Goal: Task Accomplishment & Management: Manage account settings

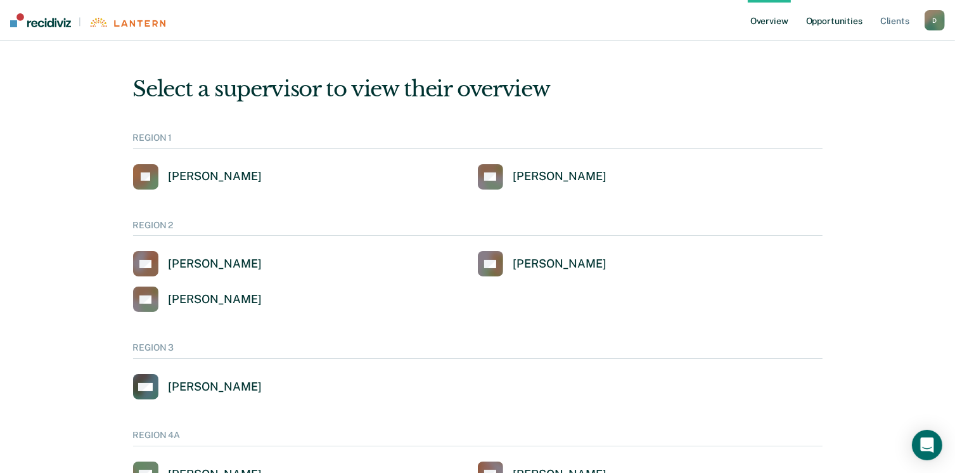
click at [830, 23] on link "Opportunities" at bounding box center [834, 20] width 61 height 41
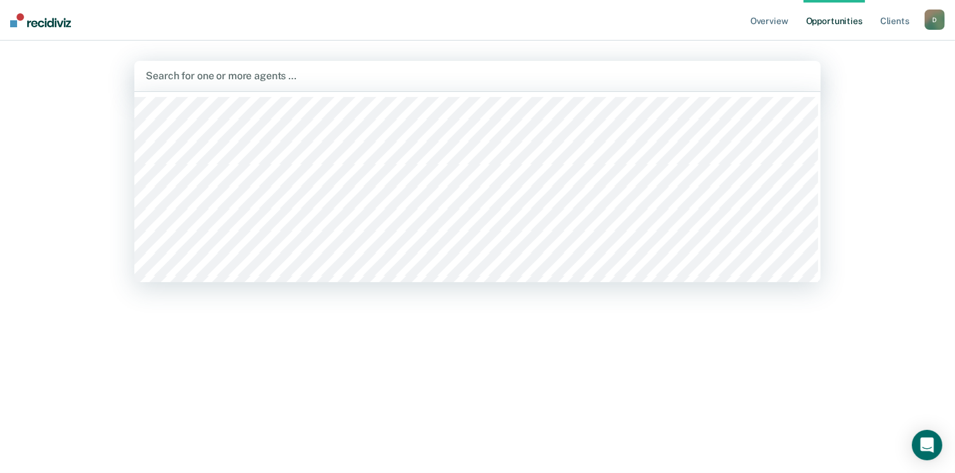
click at [264, 82] on div at bounding box center [477, 75] width 663 height 15
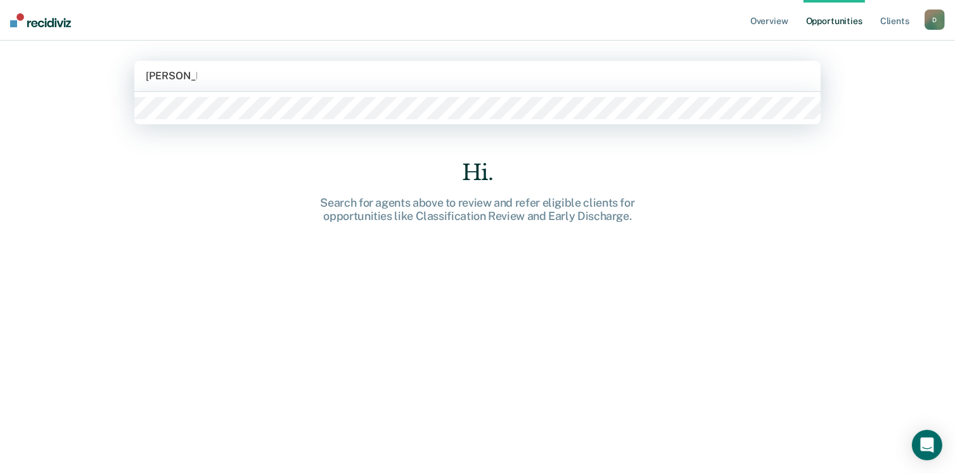
type input "[PERSON_NAME]"
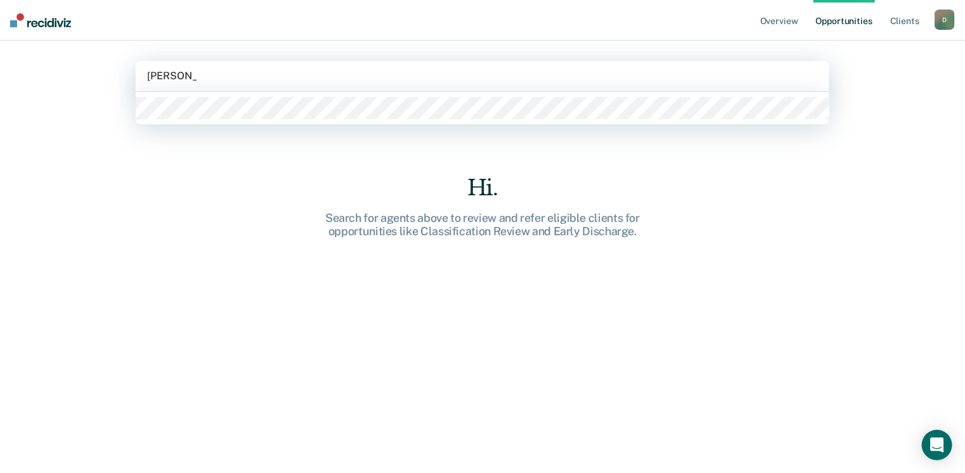
type input "[PERSON_NAME]"
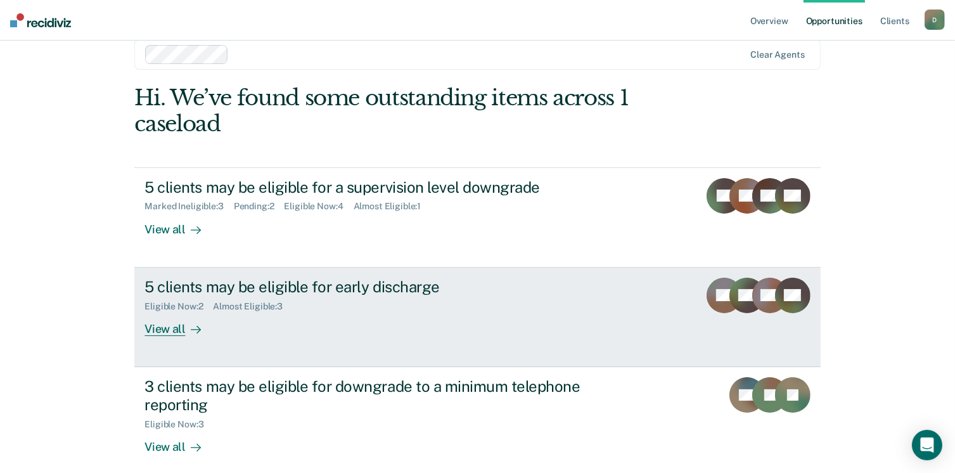
scroll to position [33, 0]
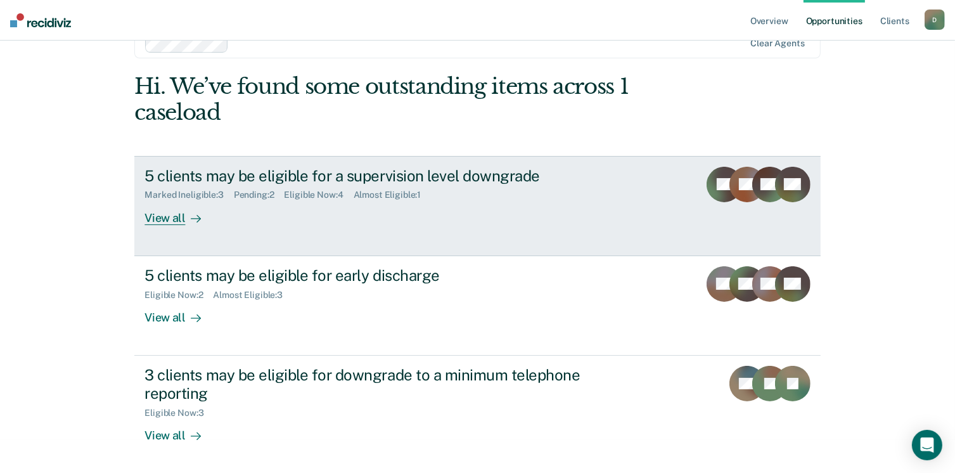
click at [172, 217] on div "View all" at bounding box center [180, 212] width 71 height 25
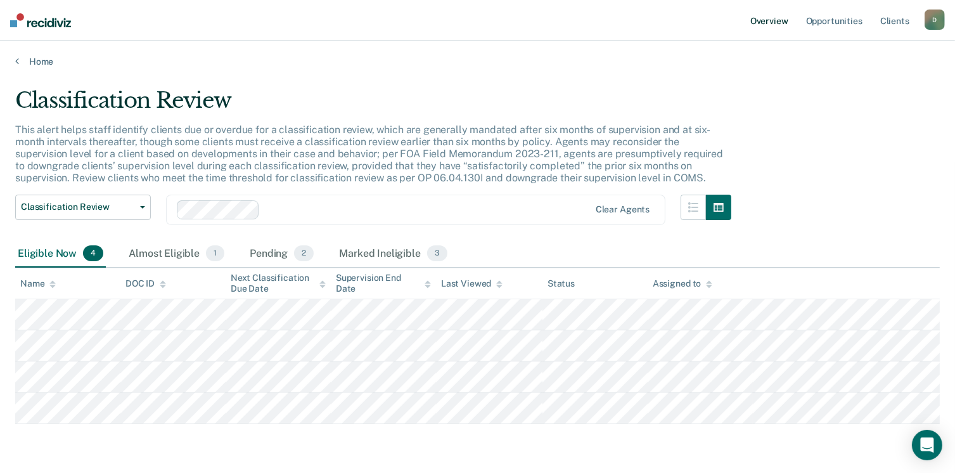
click at [767, 25] on link "Overview" at bounding box center [769, 20] width 43 height 41
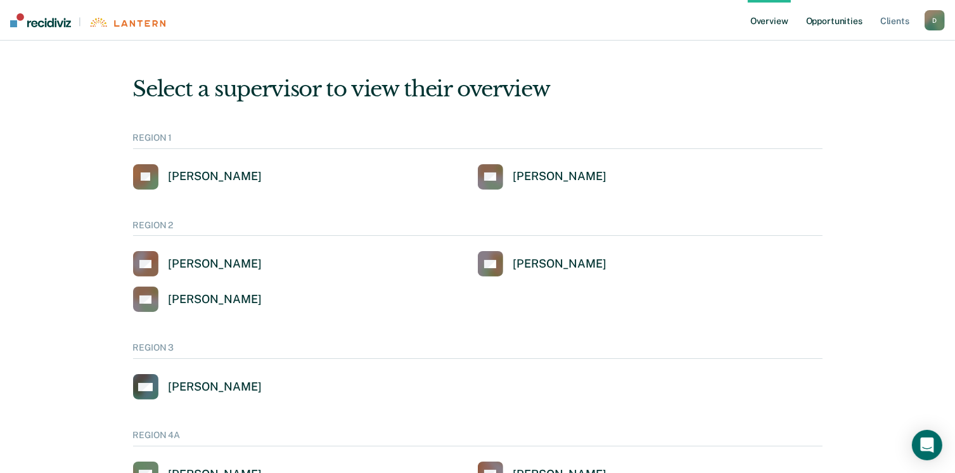
click at [823, 25] on link "Opportunities" at bounding box center [834, 20] width 61 height 41
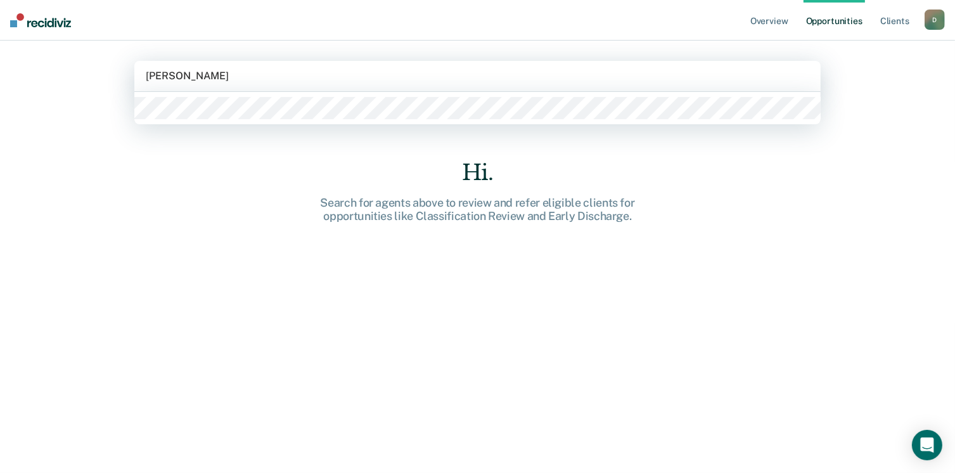
type input "[PERSON_NAME]"
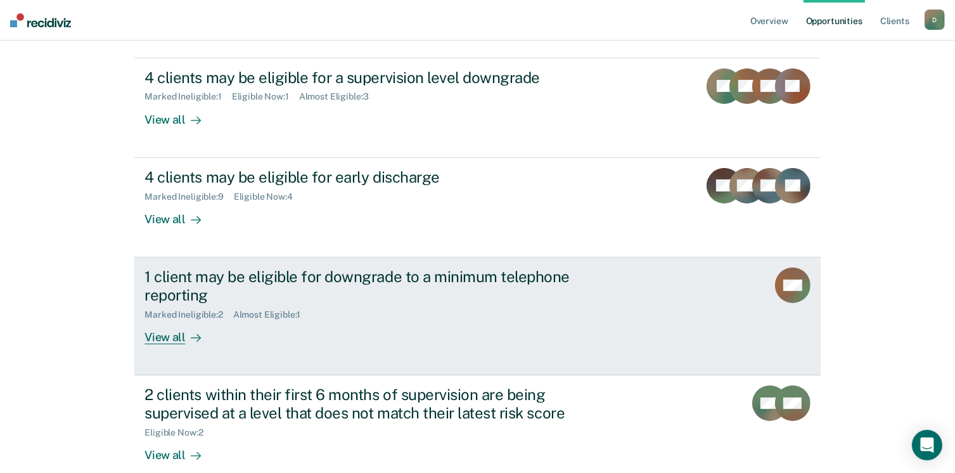
scroll to position [150, 0]
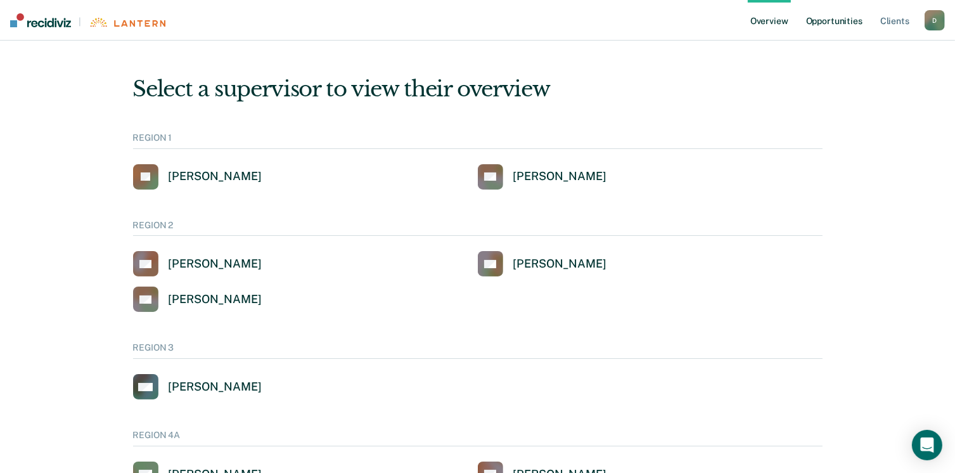
click at [830, 23] on link "Opportunities" at bounding box center [834, 20] width 61 height 41
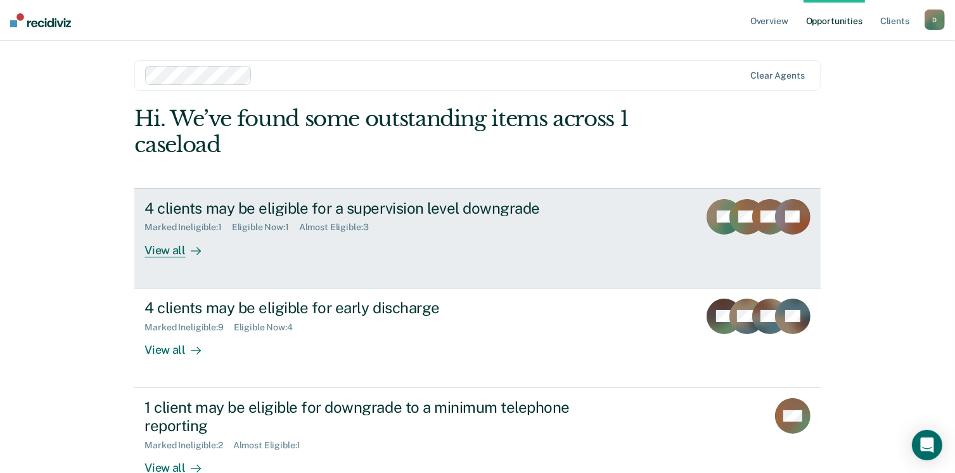
scroll to position [63, 0]
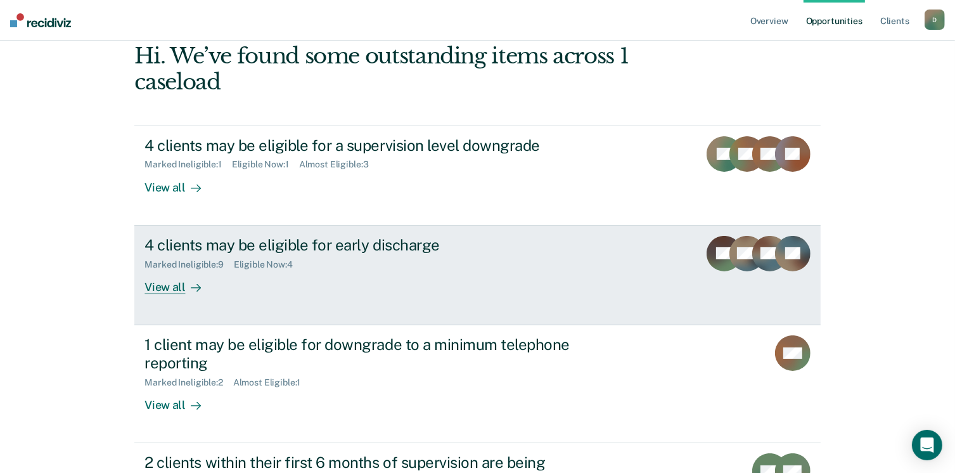
click at [169, 285] on div "View all" at bounding box center [180, 281] width 71 height 25
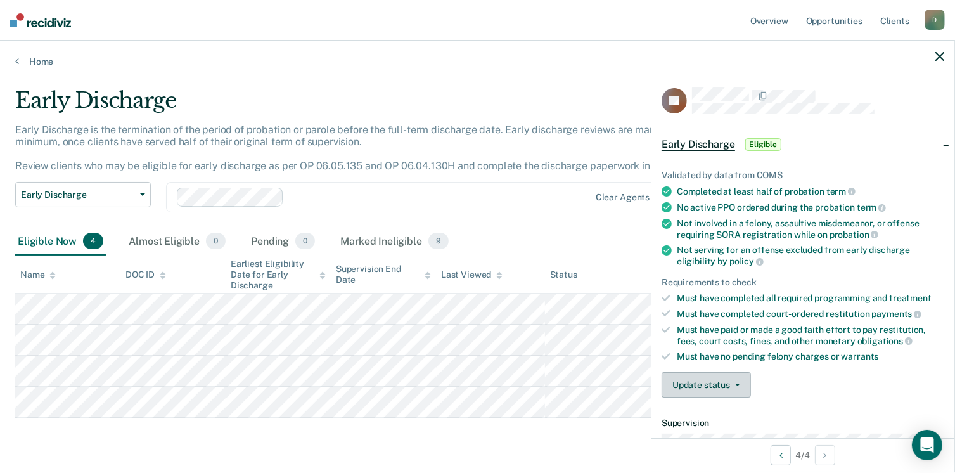
click at [739, 385] on button "Update status" at bounding box center [706, 384] width 89 height 25
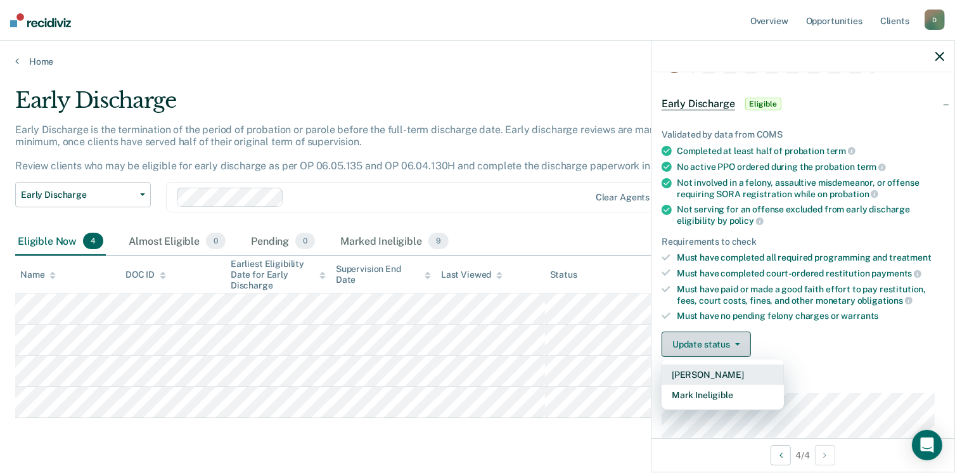
scroll to position [63, 0]
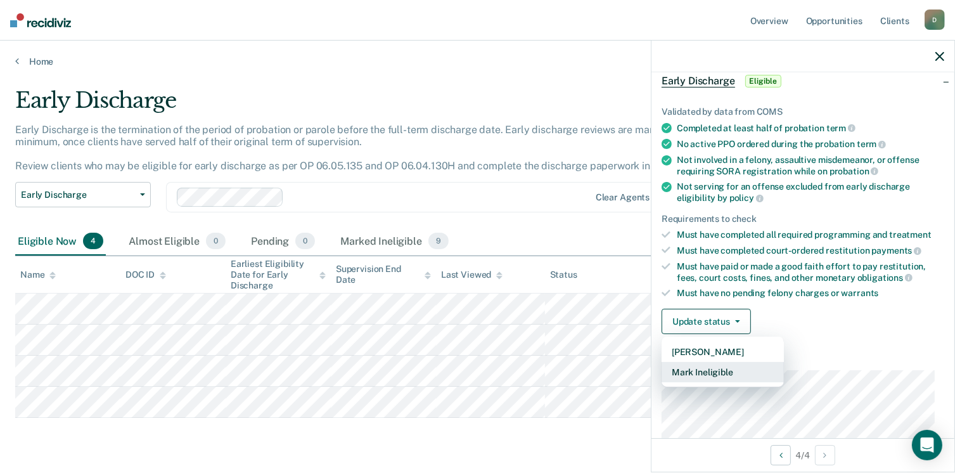
click at [707, 371] on button "Mark Ineligible" at bounding box center [723, 372] width 122 height 20
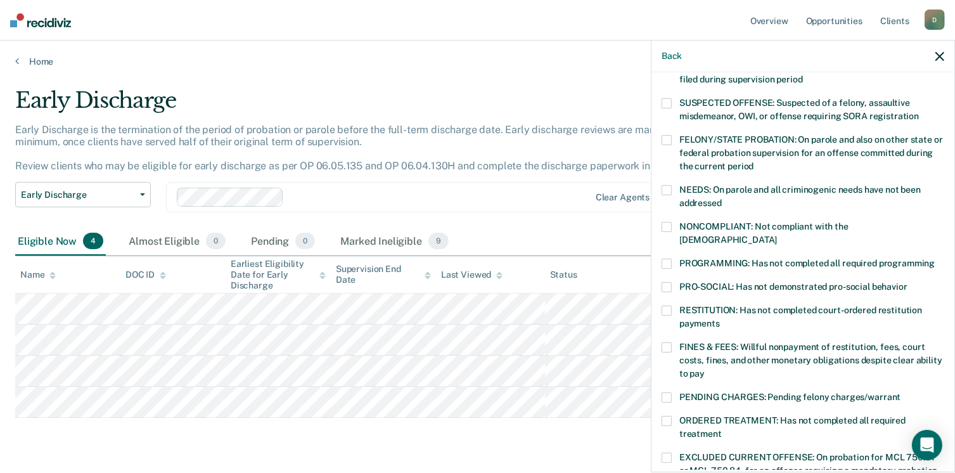
scroll to position [127, 0]
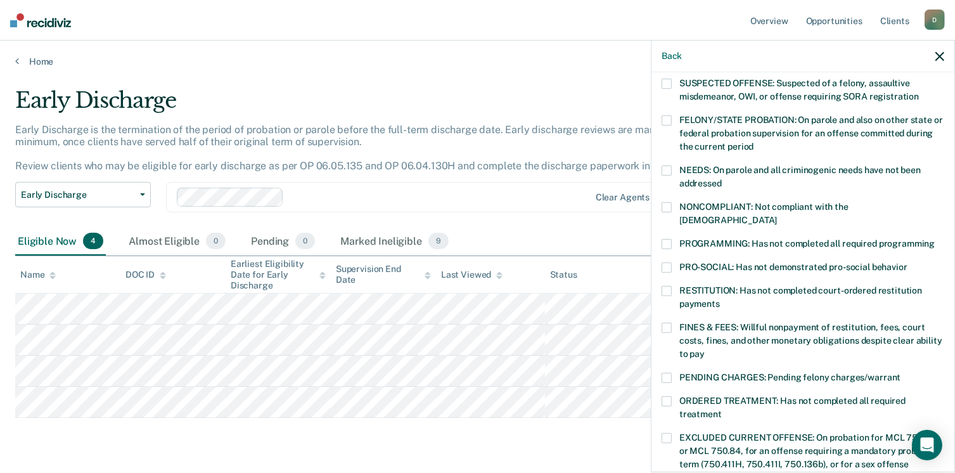
click at [666, 323] on span at bounding box center [667, 328] width 10 height 10
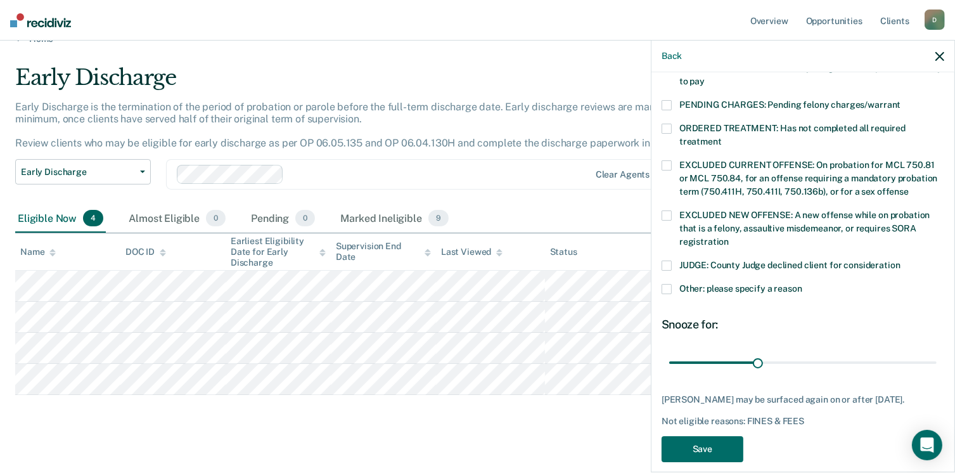
scroll to position [35, 0]
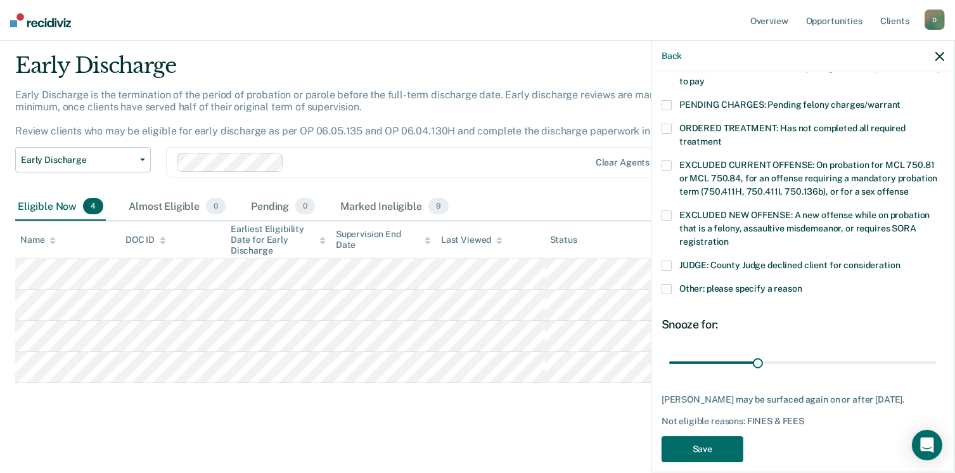
click at [665, 284] on span at bounding box center [667, 289] width 10 height 10
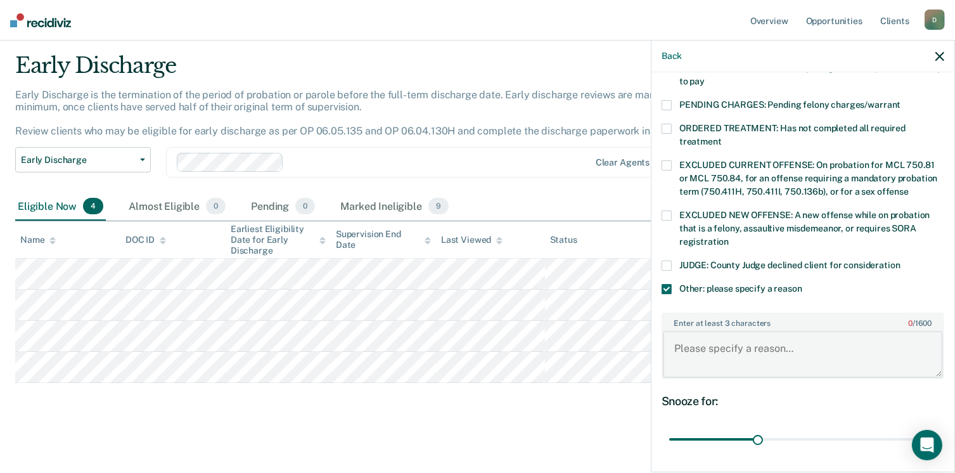
click at [697, 332] on textarea "Enter at least 3 characters 0 / 1600" at bounding box center [803, 354] width 280 height 47
type textarea "Probation has been extended"
drag, startPoint x: 754, startPoint y: 426, endPoint x: 941, endPoint y: 427, distance: 186.4
type input "90"
click at [937, 429] on input "range" at bounding box center [803, 440] width 268 height 22
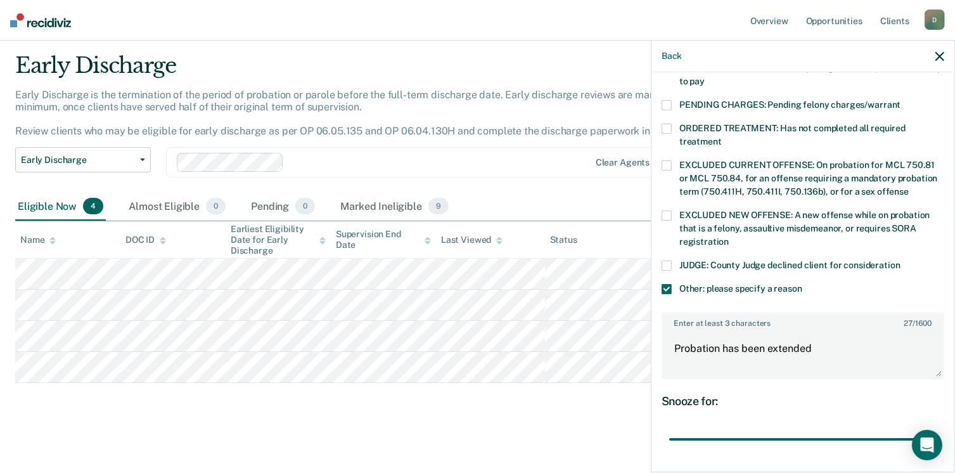
scroll to position [475, 0]
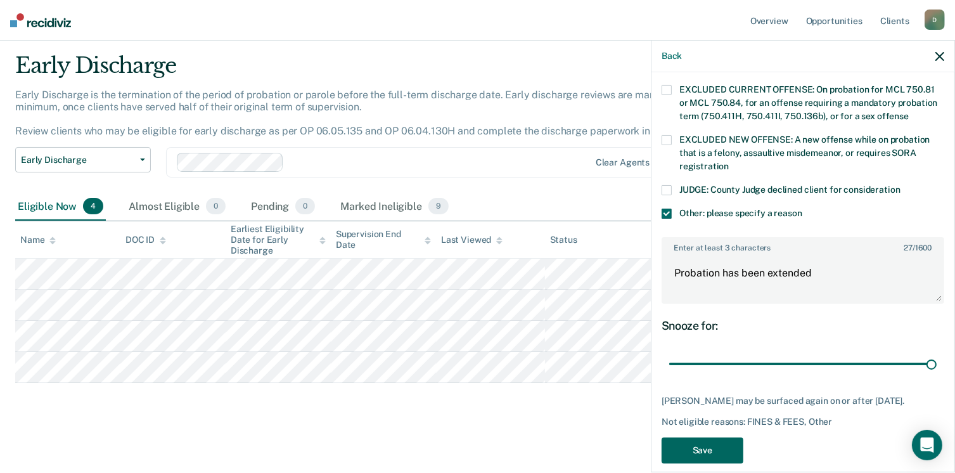
click at [699, 437] on button "Save" at bounding box center [703, 450] width 82 height 26
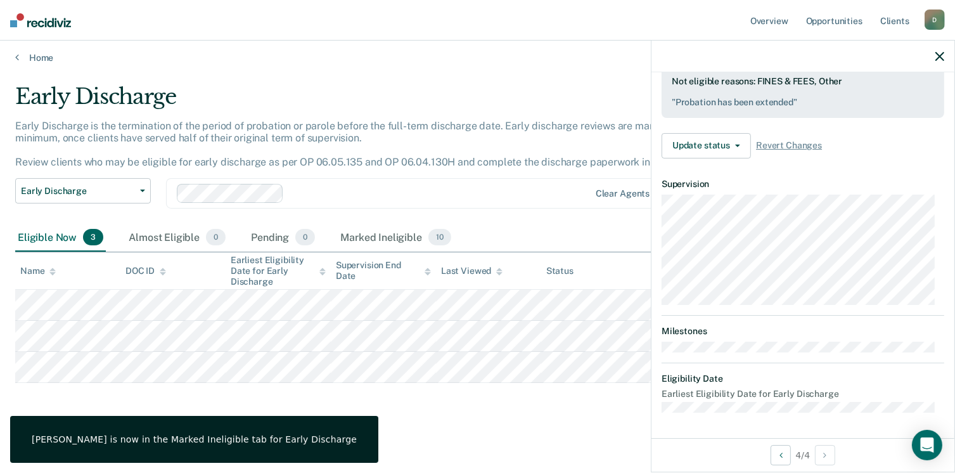
scroll to position [349, 0]
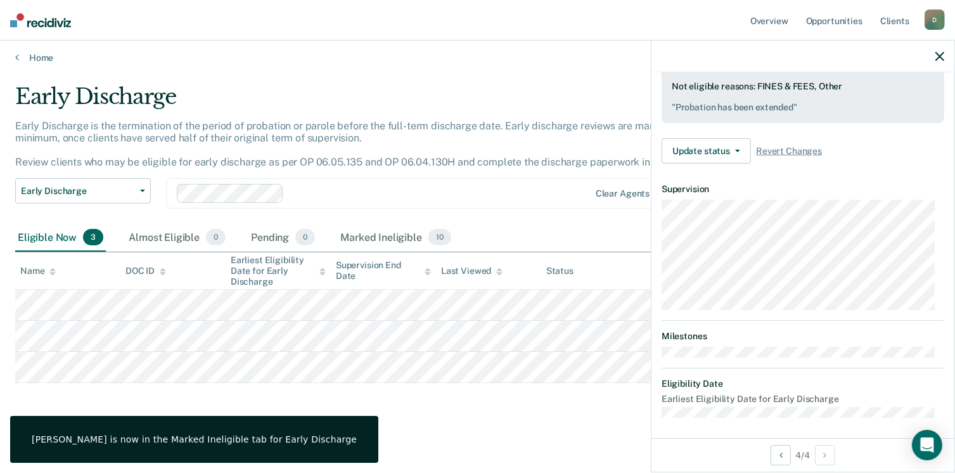
click at [943, 51] on button "button" at bounding box center [940, 56] width 9 height 11
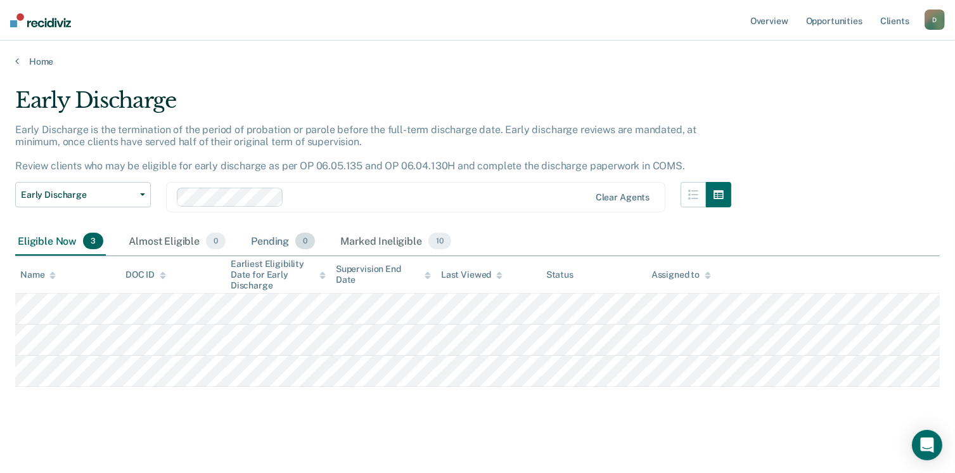
scroll to position [0, 0]
click at [35, 64] on link "Home" at bounding box center [477, 61] width 925 height 11
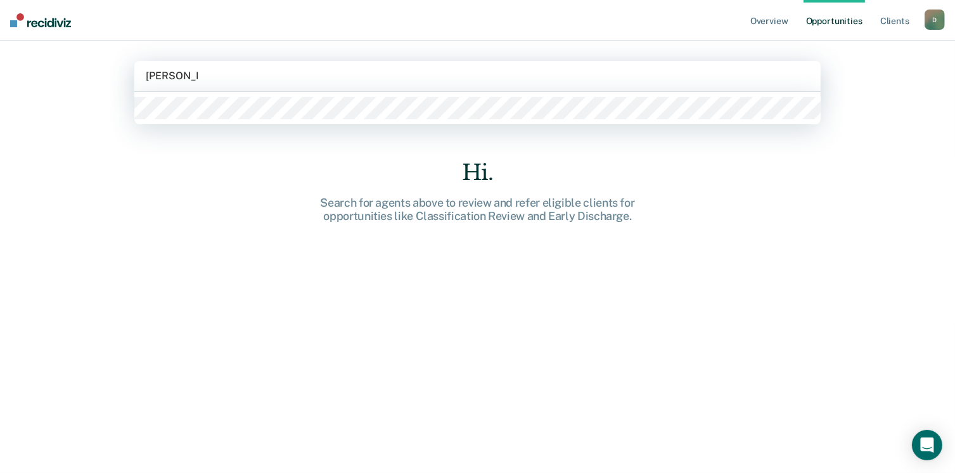
type input "bettina miller"
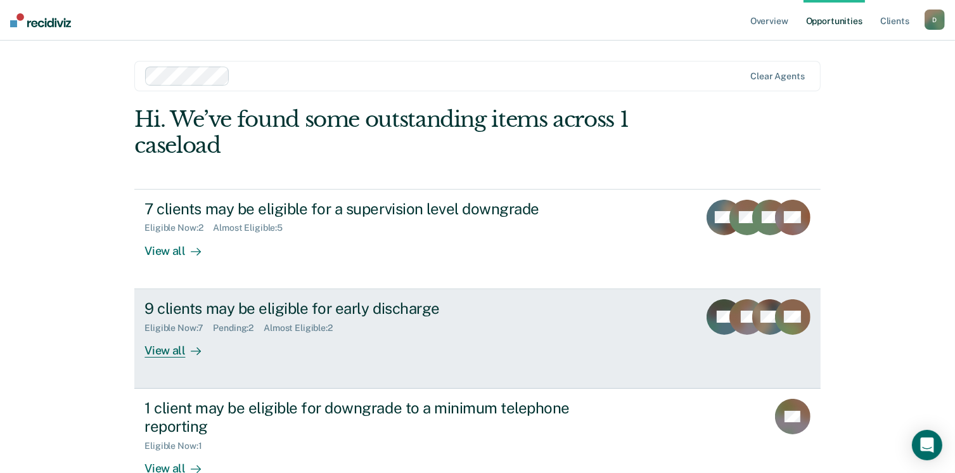
click at [170, 349] on div "View all" at bounding box center [180, 345] width 71 height 25
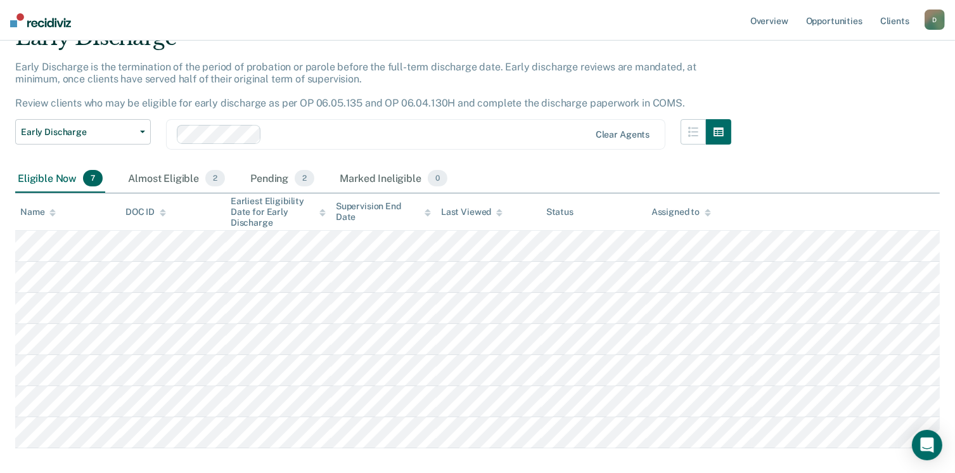
scroll to position [63, 0]
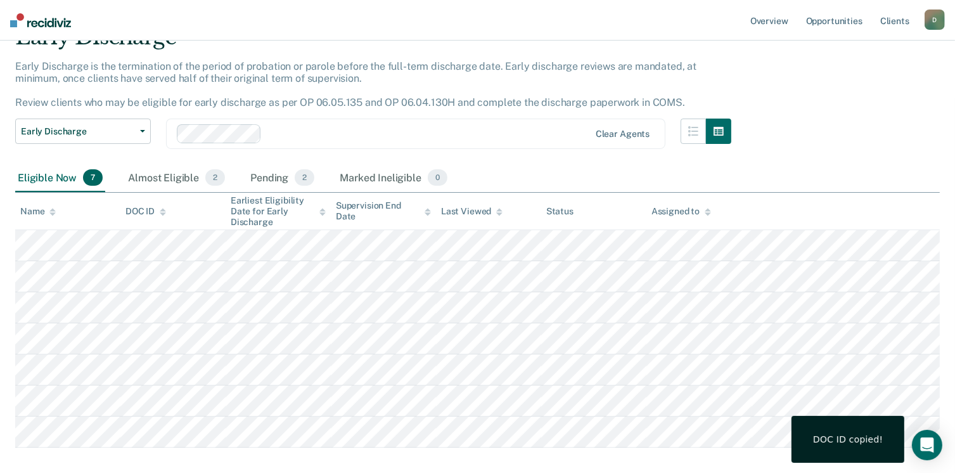
click at [68, 226] on th "Name" at bounding box center [67, 211] width 105 height 37
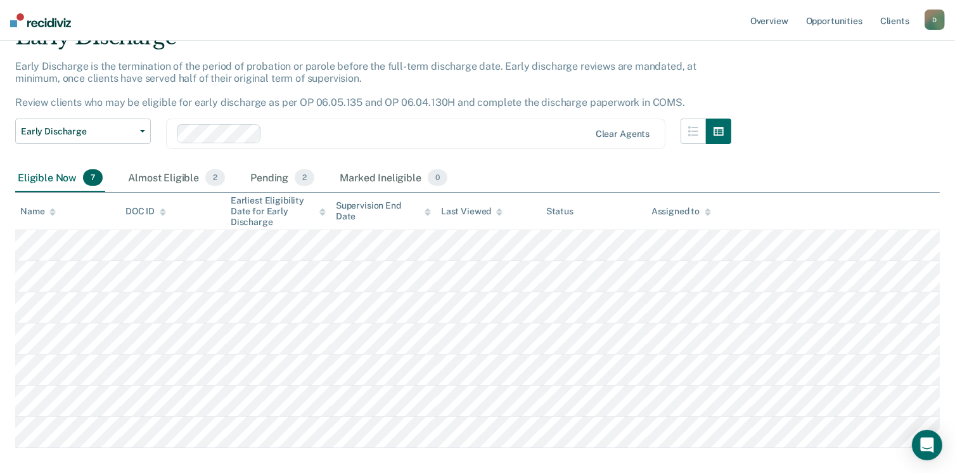
drag, startPoint x: 227, startPoint y: 222, endPoint x: 185, endPoint y: 214, distance: 42.5
click at [185, 214] on th "DOC ID" at bounding box center [172, 211] width 105 height 37
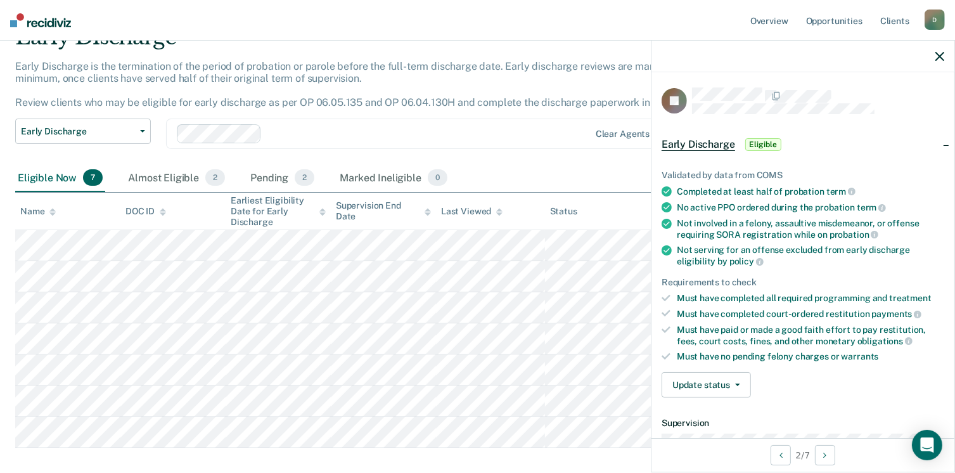
click at [515, 138] on div at bounding box center [428, 134] width 323 height 15
click at [939, 58] on icon "button" at bounding box center [940, 56] width 9 height 9
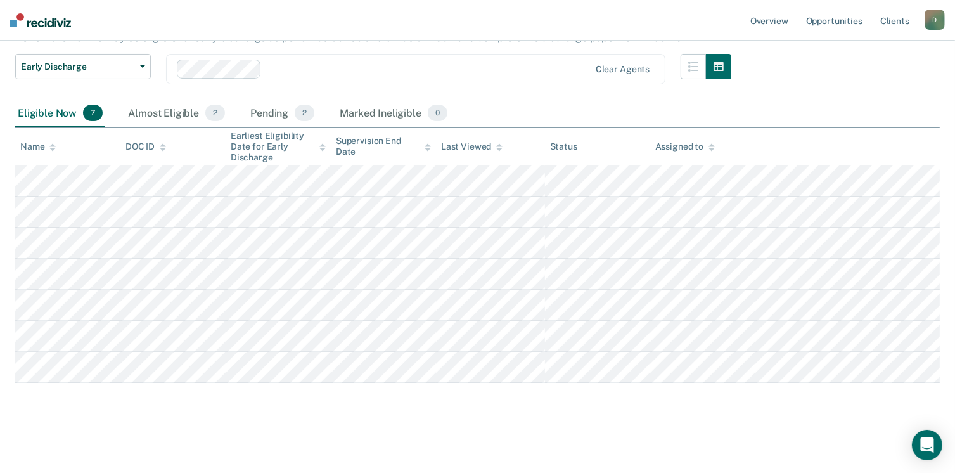
scroll to position [0, 0]
